Goal: Transaction & Acquisition: Download file/media

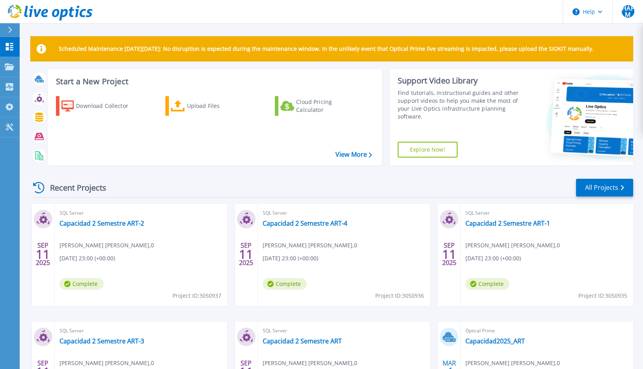
click at [11, 30] on icon at bounding box center [10, 30] width 4 height 6
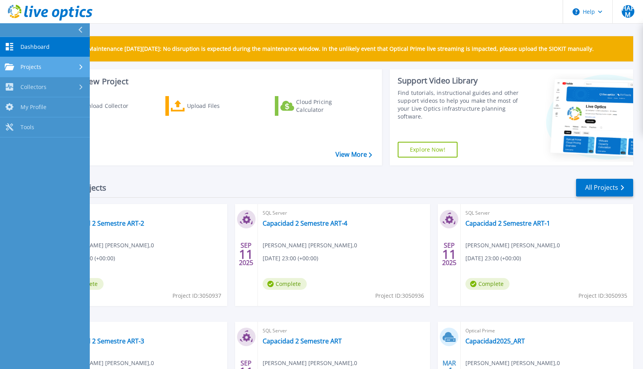
click at [36, 70] on link "Projects Projects" at bounding box center [45, 67] width 90 height 20
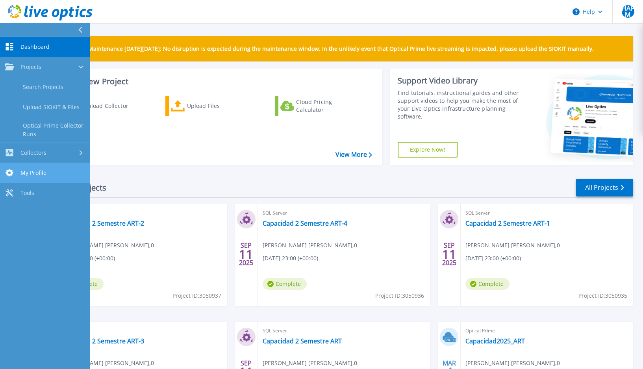
click at [37, 171] on span "My Profile" at bounding box center [33, 172] width 26 height 7
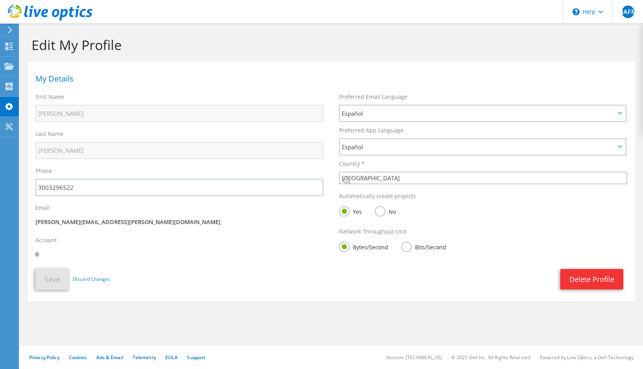
select select "48"
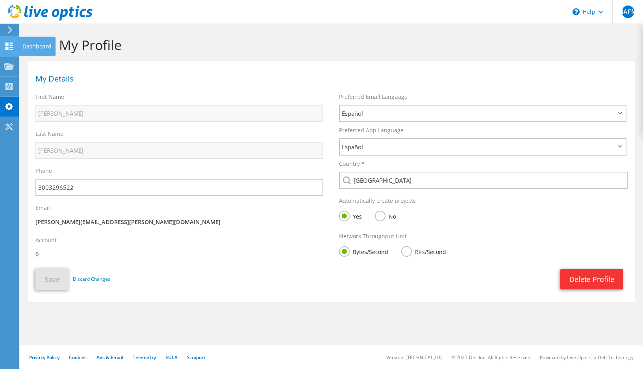
click at [5, 46] on icon at bounding box center [8, 46] width 9 height 7
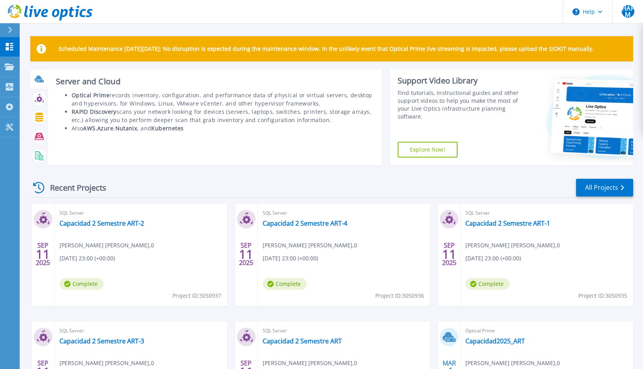
click at [37, 78] on icon at bounding box center [39, 79] width 8 height 6
drag, startPoint x: 43, startPoint y: 82, endPoint x: 73, endPoint y: 81, distance: 30.3
click at [43, 82] on icon at bounding box center [40, 81] width 7 height 2
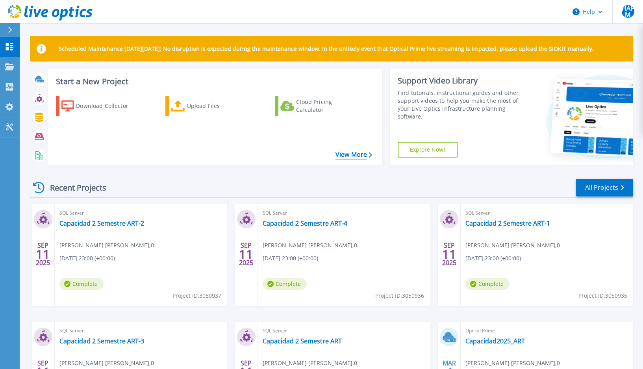
click at [351, 153] on link "View More" at bounding box center [354, 154] width 37 height 7
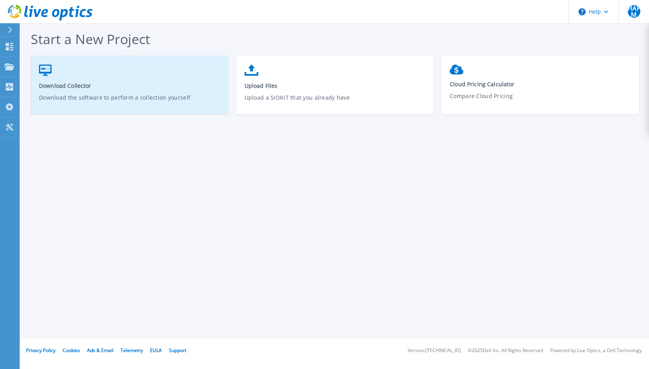
click at [108, 94] on p "Download the software to perform a collection yourself" at bounding box center [130, 102] width 182 height 18
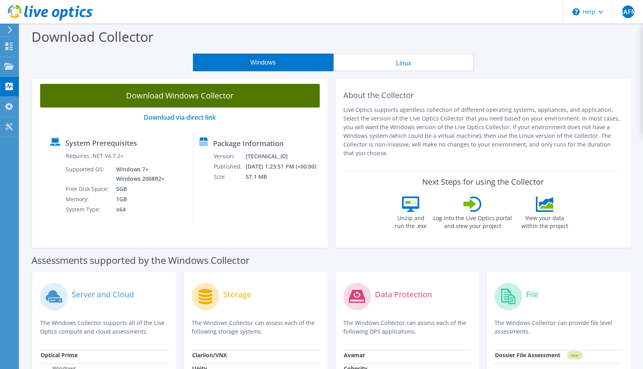
click at [184, 94] on link "Download Windows Collector" at bounding box center [180, 96] width 280 height 24
